Goal: Information Seeking & Learning: Learn about a topic

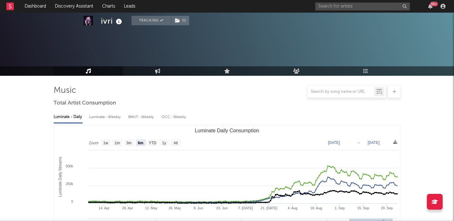
select select "6m"
click at [329, 6] on input "text" at bounding box center [362, 7] width 95 height 8
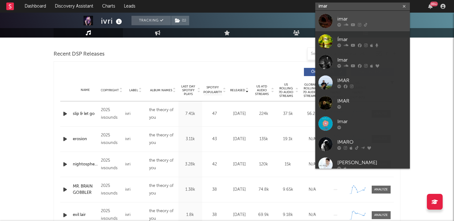
type input "imar"
click at [357, 17] on div "imar" at bounding box center [371, 19] width 69 height 8
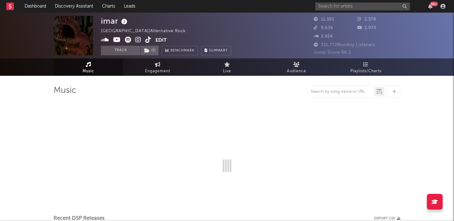
select select "6m"
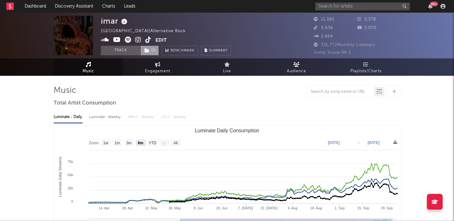
click at [153, 49] on span "( 1 )" at bounding box center [149, 50] width 19 height 9
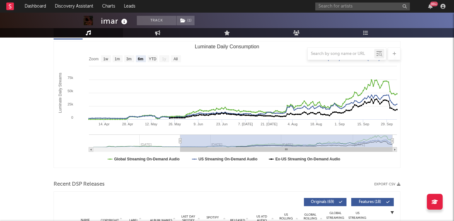
scroll to position [181, 0]
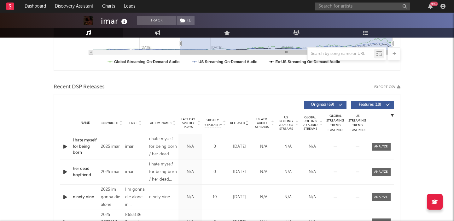
click at [367, 106] on span "Features ( 18 )" at bounding box center [369, 105] width 29 height 4
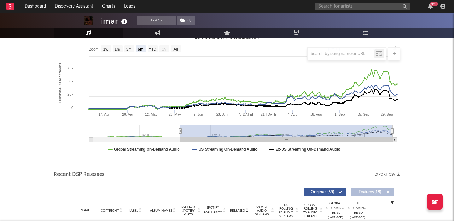
scroll to position [0, 0]
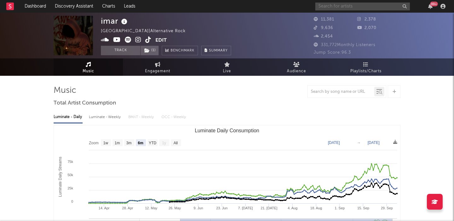
click at [335, 6] on input "text" at bounding box center [362, 7] width 95 height 8
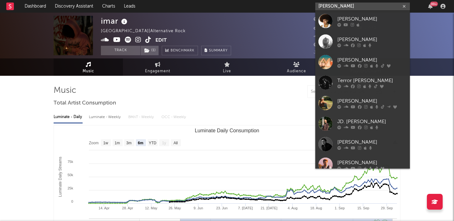
type input "[PERSON_NAME]"
click at [338, 14] on link "[PERSON_NAME]" at bounding box center [362, 21] width 95 height 20
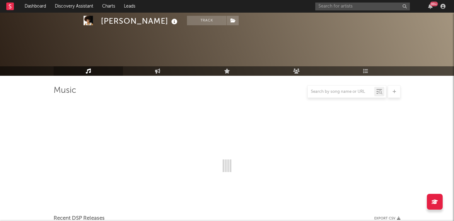
select select "6m"
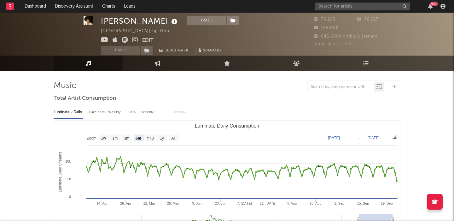
scroll to position [3, 0]
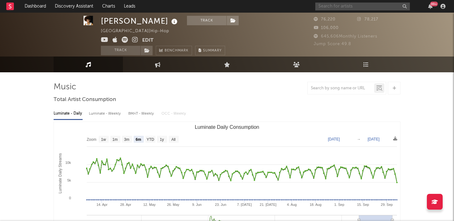
click at [325, 6] on input "text" at bounding box center [362, 7] width 95 height 8
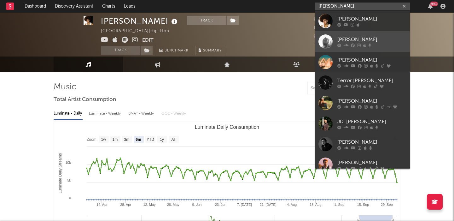
type input "[PERSON_NAME]"
click at [339, 35] on link "[PERSON_NAME]" at bounding box center [362, 41] width 95 height 20
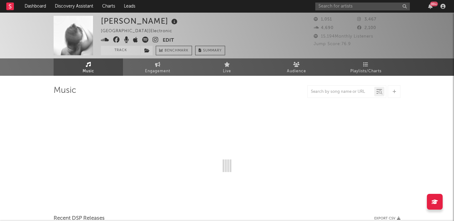
select select "1w"
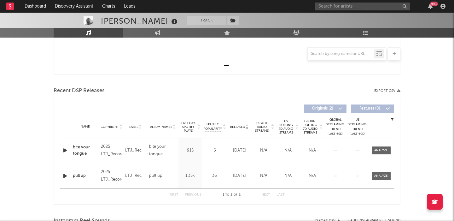
scroll to position [176, 0]
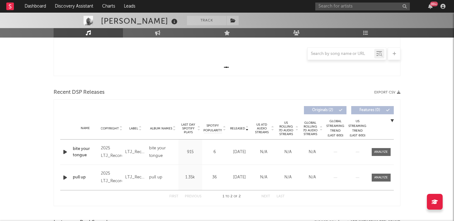
click at [283, 128] on span "US Rolling 7D Audio Streams" at bounding box center [285, 128] width 17 height 15
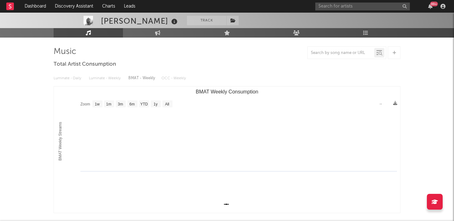
scroll to position [0, 0]
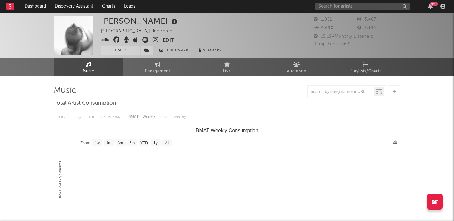
click at [155, 40] on icon at bounding box center [156, 40] width 6 height 6
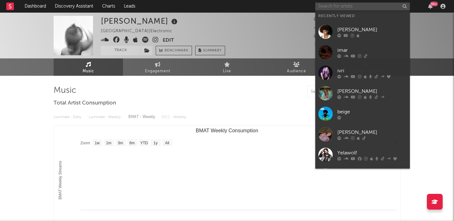
click at [343, 7] on input "text" at bounding box center [362, 7] width 95 height 8
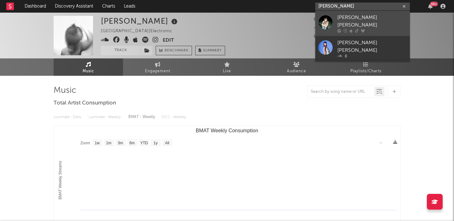
type input "[PERSON_NAME]"
click at [360, 17] on div "[PERSON_NAME] [PERSON_NAME]" at bounding box center [371, 21] width 69 height 15
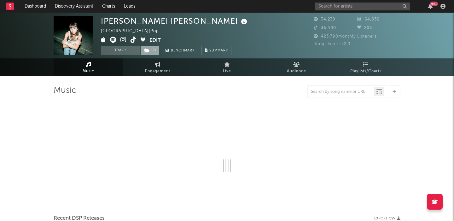
click at [147, 51] on icon at bounding box center [146, 50] width 5 height 4
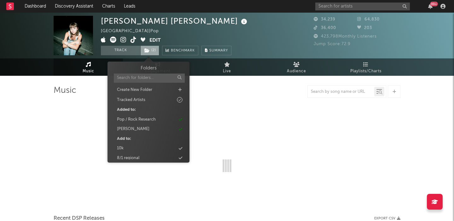
click at [147, 51] on icon at bounding box center [146, 50] width 5 height 4
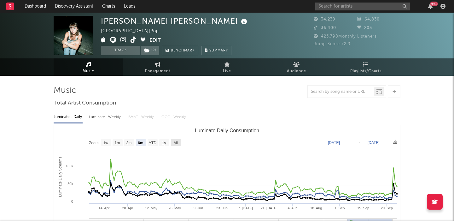
click at [173, 143] on text "All" at bounding box center [175, 143] width 4 height 4
select select "All"
type input "[DATE]"
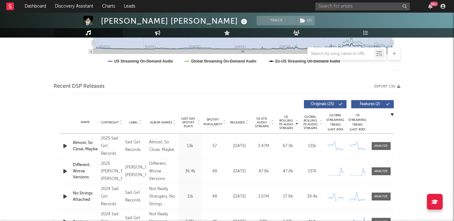
scroll to position [182, 0]
click at [383, 103] on span "Features ( 2 )" at bounding box center [369, 104] width 29 height 4
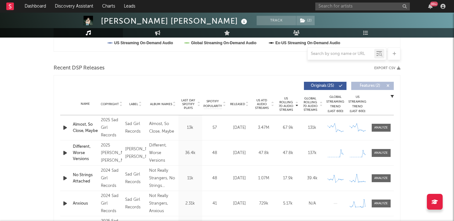
click at [235, 103] on span "Released" at bounding box center [237, 104] width 15 height 4
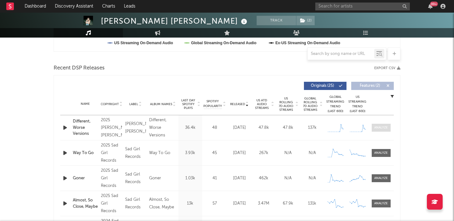
click at [381, 124] on span at bounding box center [381, 128] width 19 height 8
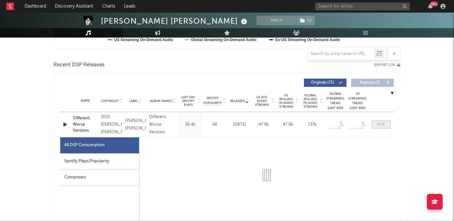
select select "1w"
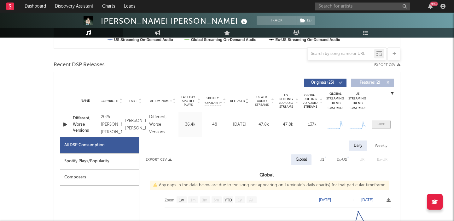
scroll to position [246, 0]
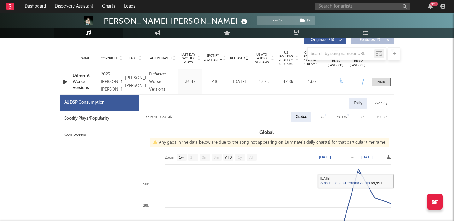
click at [317, 114] on div "US" at bounding box center [322, 117] width 14 height 11
select select "1w"
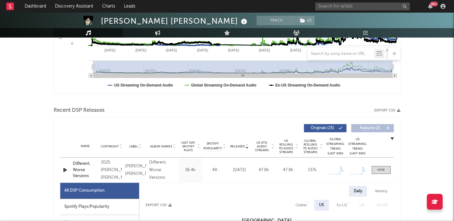
scroll to position [88, 0]
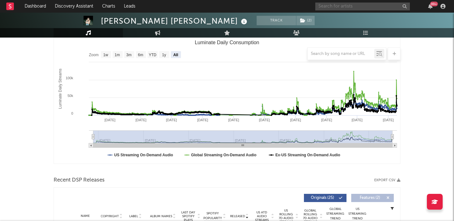
click at [335, 9] on input "text" at bounding box center [362, 7] width 95 height 8
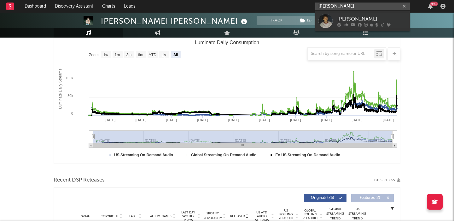
type input "[PERSON_NAME]"
click at [352, 14] on link "[PERSON_NAME]" at bounding box center [362, 21] width 95 height 20
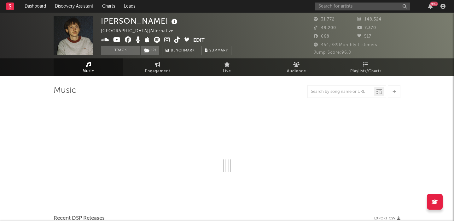
select select "6m"
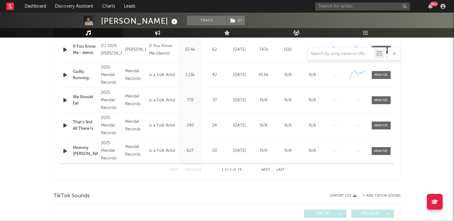
scroll to position [214, 0]
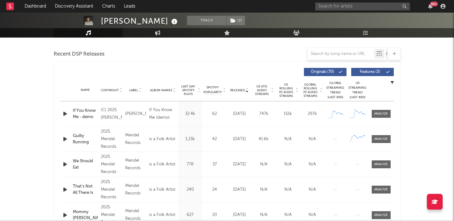
click at [290, 85] on span "US Rolling 7D Audio Streams" at bounding box center [285, 90] width 17 height 15
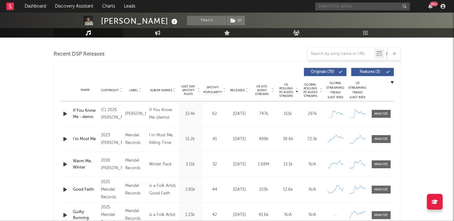
click at [328, 5] on input "text" at bounding box center [362, 7] width 95 height 8
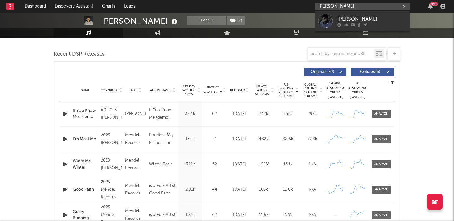
type input "[PERSON_NAME]"
click at [347, 15] on div "[PERSON_NAME]" at bounding box center [371, 19] width 69 height 8
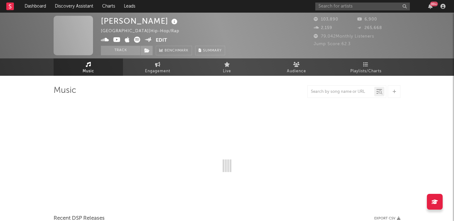
select select "6m"
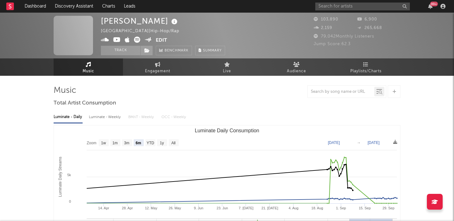
click at [107, 113] on div "Luminate - Weekly" at bounding box center [105, 117] width 33 height 11
select select "6m"
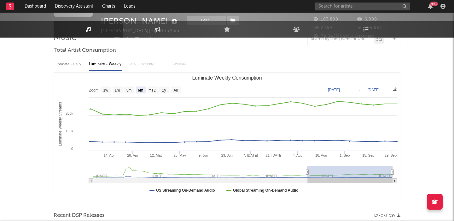
scroll to position [166, 0]
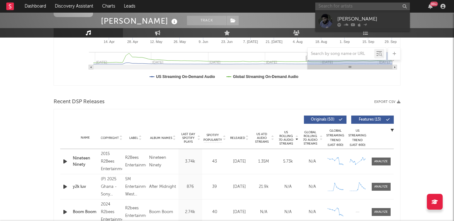
click at [325, 7] on input "text" at bounding box center [362, 7] width 95 height 8
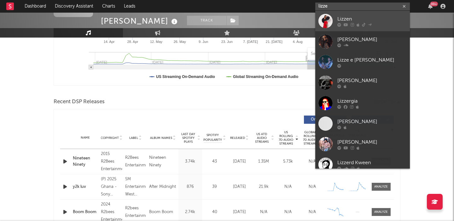
type input "lizze"
click at [332, 13] on link "Lizzen" at bounding box center [362, 21] width 95 height 20
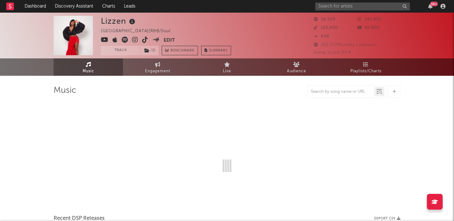
scroll to position [3, 0]
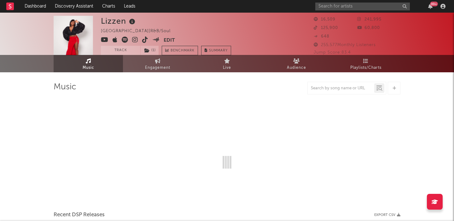
select select "6m"
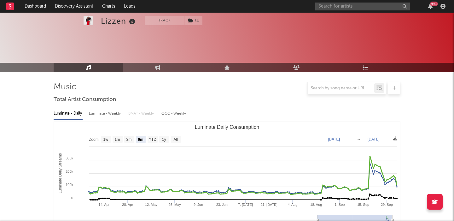
scroll to position [192, 0]
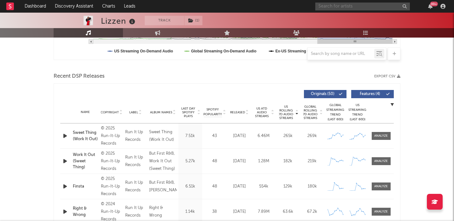
click at [342, 5] on input "text" at bounding box center [362, 7] width 95 height 8
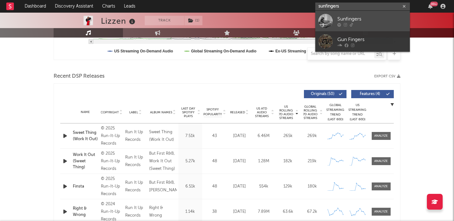
type input "sunfingers"
click at [357, 12] on link "Sunfingers" at bounding box center [362, 21] width 95 height 20
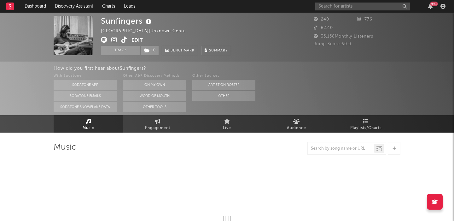
select select "1w"
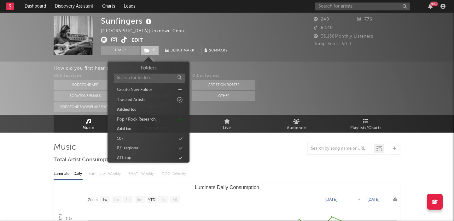
click at [150, 51] on span "( 1 )" at bounding box center [149, 50] width 19 height 9
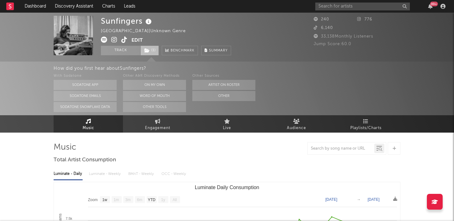
click at [150, 51] on span "( 1 )" at bounding box center [149, 50] width 19 height 9
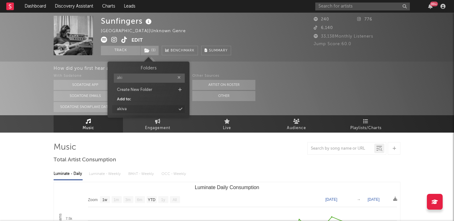
type input "aki"
click at [158, 108] on div "akiva" at bounding box center [148, 109] width 72 height 8
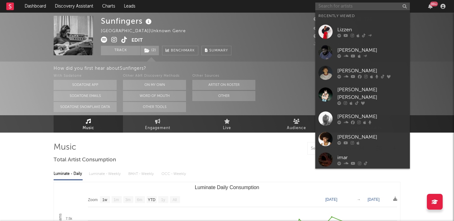
click at [325, 6] on input "text" at bounding box center [362, 7] width 95 height 8
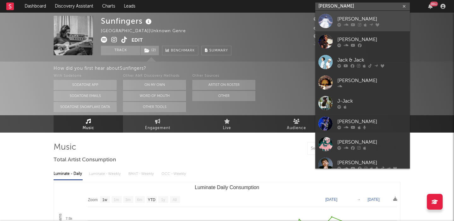
type input "[PERSON_NAME]"
click at [338, 16] on div "[PERSON_NAME]" at bounding box center [371, 19] width 69 height 8
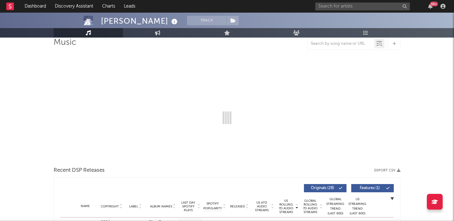
select select "6m"
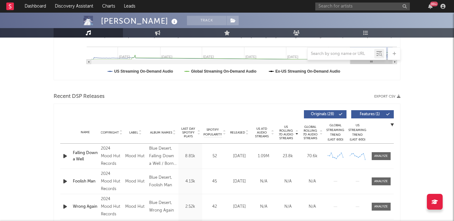
scroll to position [178, 0]
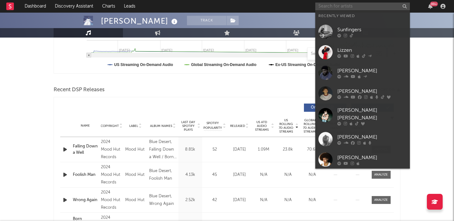
click at [342, 3] on input "text" at bounding box center [362, 7] width 95 height 8
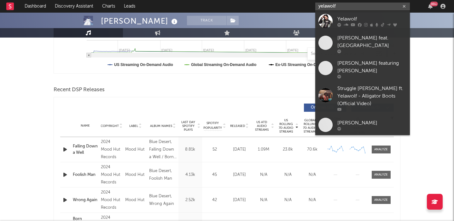
type input "yelawolf"
click at [367, 19] on div "Yelawolf" at bounding box center [371, 19] width 69 height 8
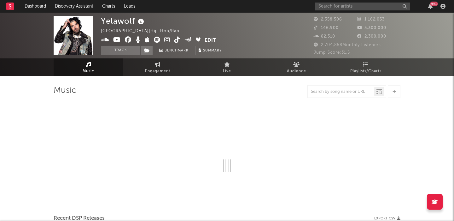
select select "6m"
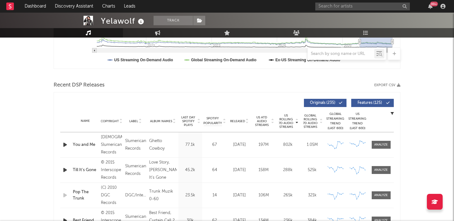
scroll to position [183, 0]
click at [239, 120] on span "Released" at bounding box center [237, 121] width 15 height 4
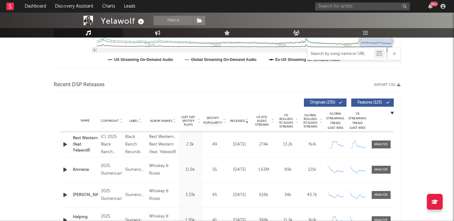
click at [324, 53] on input "text" at bounding box center [341, 53] width 67 height 5
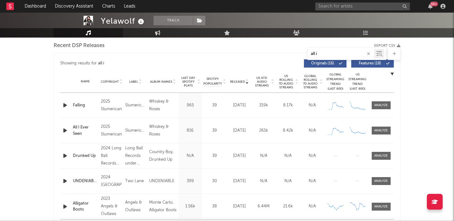
scroll to position [234, 0]
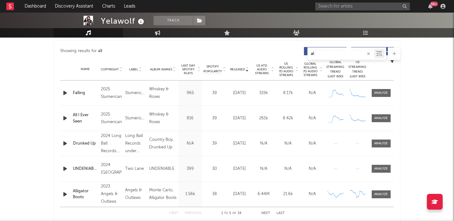
type input "a"
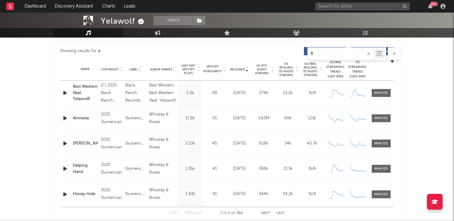
type input "l"
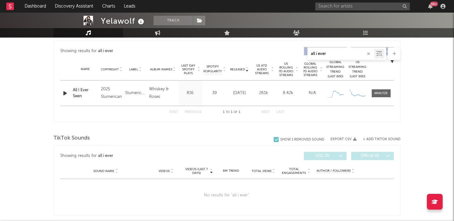
type input "all i ever"
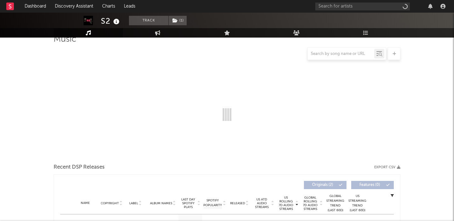
select select "1w"
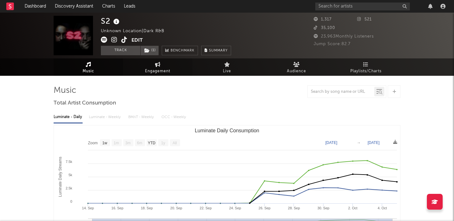
click at [146, 72] on span "Engagement" at bounding box center [157, 71] width 25 height 8
select select "1w"
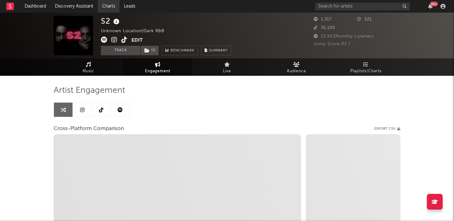
select select "1m"
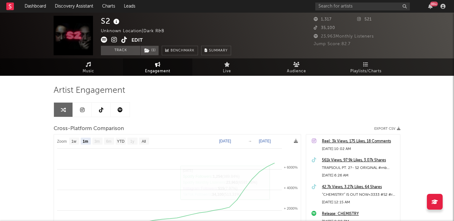
click at [111, 110] on link at bounding box center [120, 109] width 19 height 14
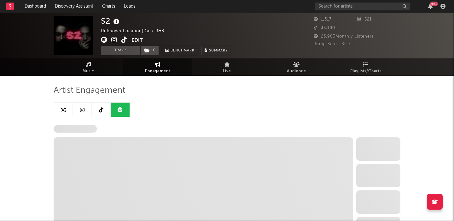
select select "1w"
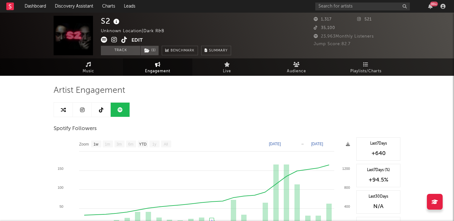
click at [103, 110] on icon at bounding box center [101, 109] width 4 height 5
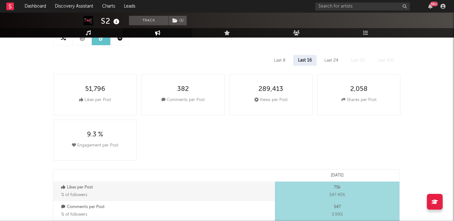
select select "1w"
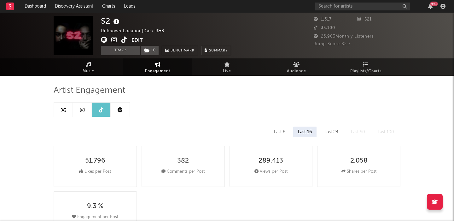
click at [124, 39] on icon at bounding box center [124, 40] width 6 height 6
